Goal: Transaction & Acquisition: Download file/media

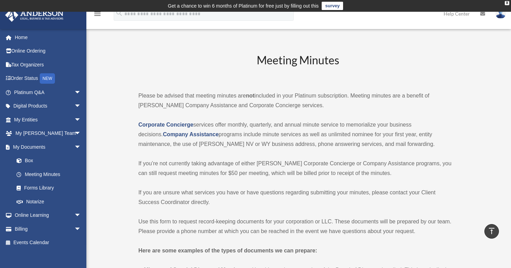
scroll to position [760, 0]
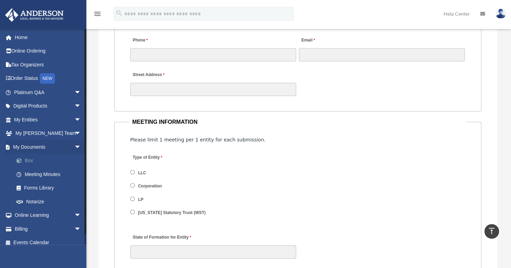
click at [32, 160] on link "Box" at bounding box center [51, 161] width 82 height 14
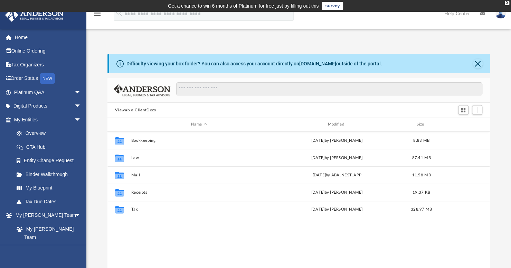
scroll to position [152, 377]
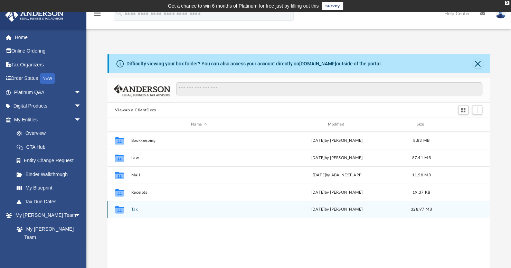
click at [134, 210] on button "Tax" at bounding box center [198, 209] width 135 height 4
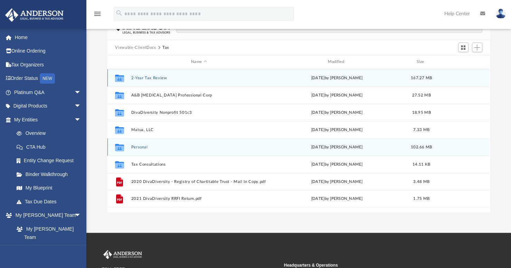
scroll to position [69, 0]
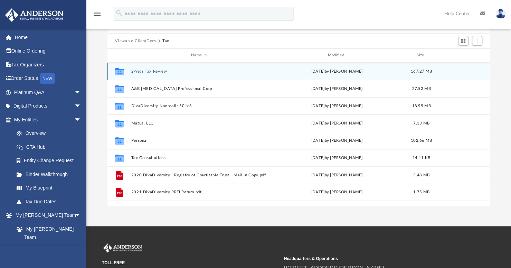
click at [155, 71] on button "2-Year Tax Review" at bounding box center [198, 71] width 135 height 4
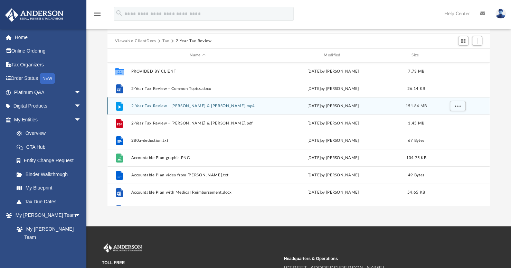
click at [150, 105] on button "2-Year Tax Review - [PERSON_NAME] & [PERSON_NAME].mp4" at bounding box center [197, 106] width 133 height 4
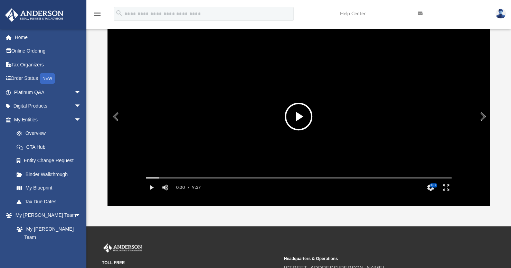
click at [297, 116] on button "File preview" at bounding box center [299, 117] width 28 height 28
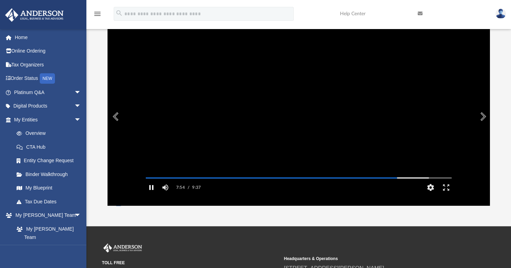
click at [149, 194] on button "Pause" at bounding box center [152, 187] width 16 height 14
